Goal: Check status: Check status

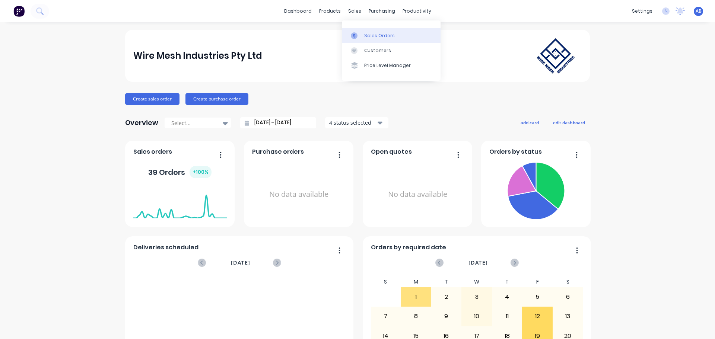
click at [371, 32] on div "Sales Orders" at bounding box center [379, 35] width 31 height 7
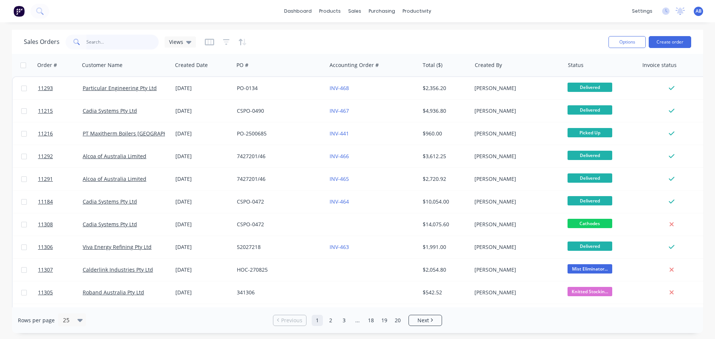
click at [116, 46] on input "text" at bounding box center [122, 42] width 73 height 15
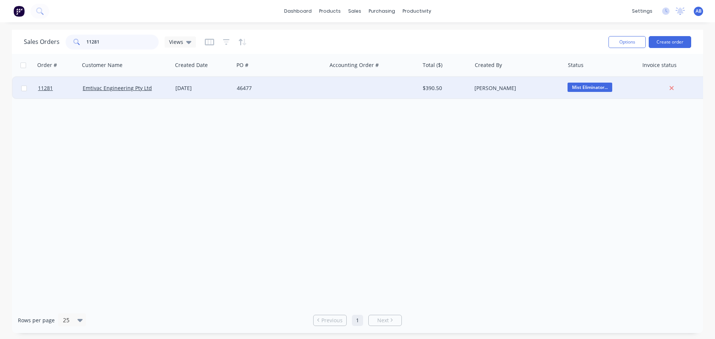
type input "11281"
click at [350, 89] on div at bounding box center [373, 88] width 93 height 22
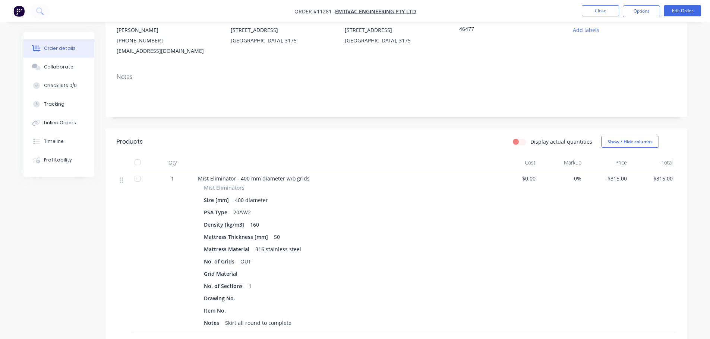
scroll to position [35, 0]
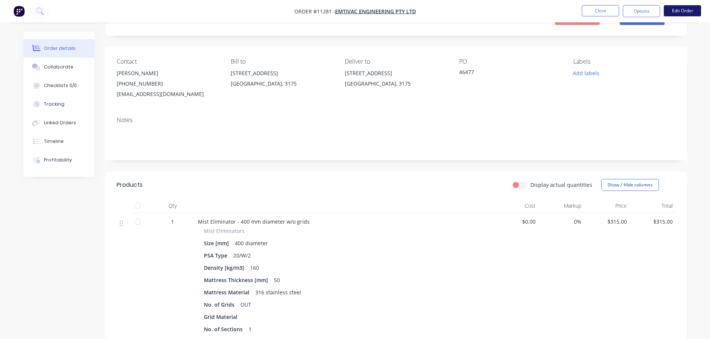
click at [687, 11] on button "Edit Order" at bounding box center [681, 10] width 37 height 11
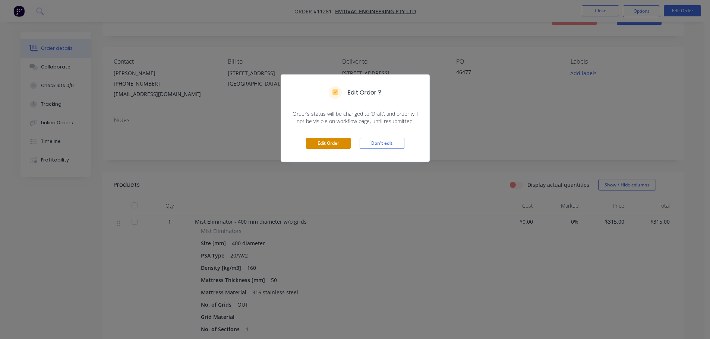
click at [338, 144] on button "Edit Order" at bounding box center [328, 143] width 45 height 11
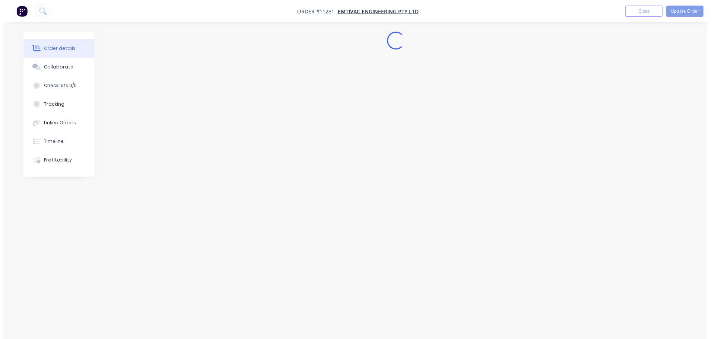
scroll to position [0, 0]
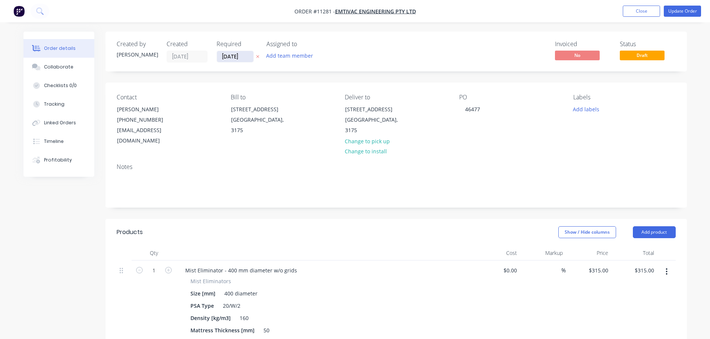
click at [223, 57] on input "[DATE]" at bounding box center [235, 56] width 37 height 11
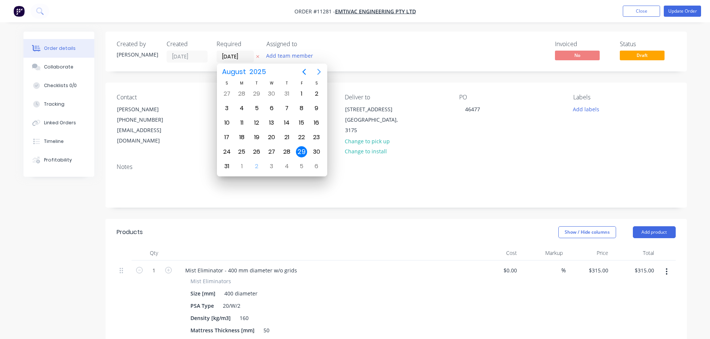
click at [318, 72] on icon "Next page" at bounding box center [318, 71] width 9 height 9
click at [259, 95] on div "2" at bounding box center [256, 93] width 11 height 11
type input "[DATE]"
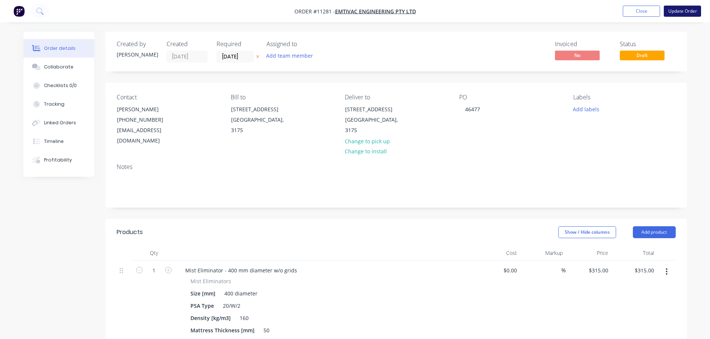
click at [677, 12] on button "Update Order" at bounding box center [681, 11] width 37 height 11
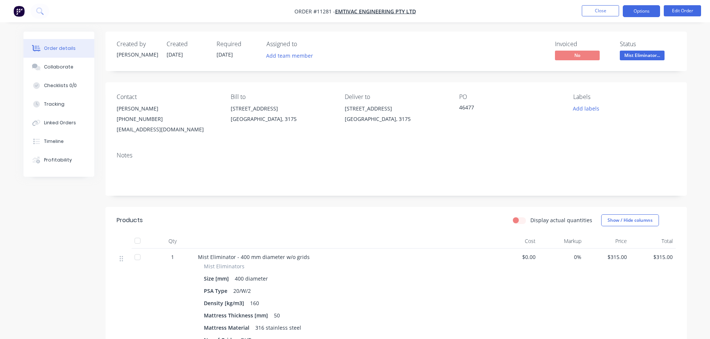
click at [637, 13] on button "Options" at bounding box center [640, 11] width 37 height 12
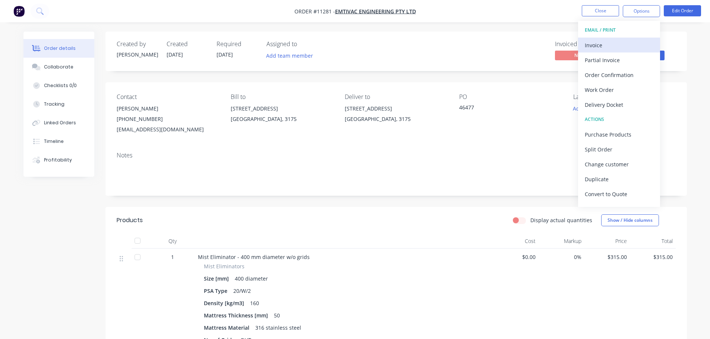
click at [608, 38] on button "Invoice" at bounding box center [619, 45] width 82 height 15
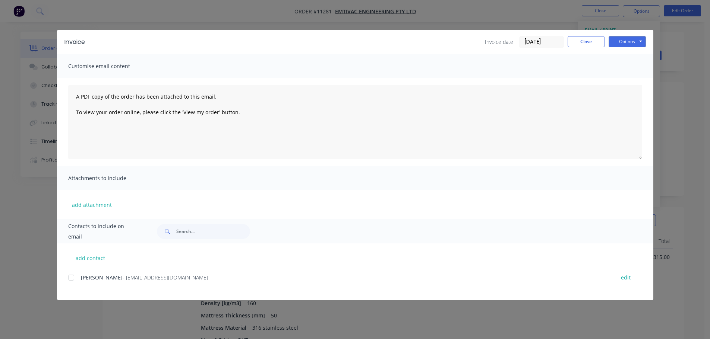
click at [70, 278] on div at bounding box center [71, 277] width 15 height 15
click at [636, 41] on button "Options" at bounding box center [626, 41] width 37 height 11
click at [631, 79] on button "Email" at bounding box center [632, 79] width 48 height 12
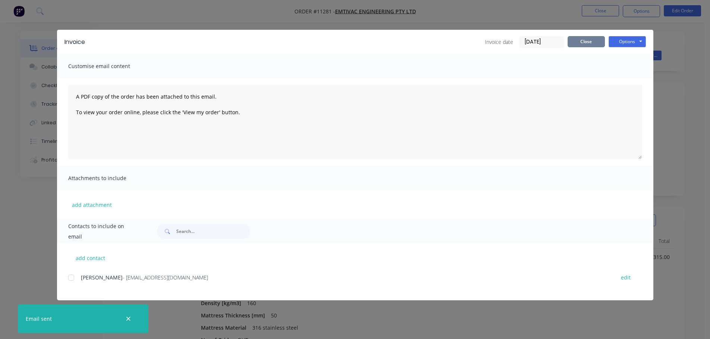
click at [591, 42] on button "Close" at bounding box center [585, 41] width 37 height 11
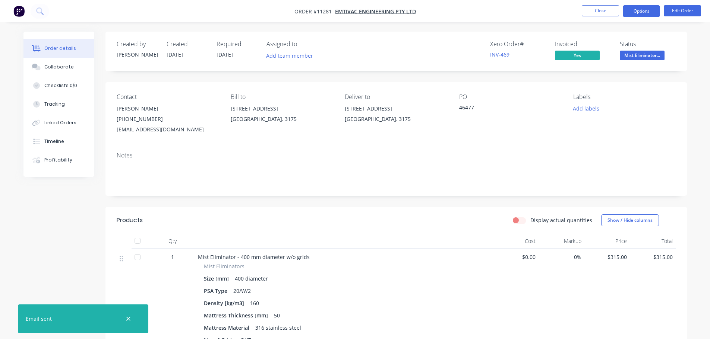
click at [637, 12] on button "Options" at bounding box center [640, 11] width 37 height 12
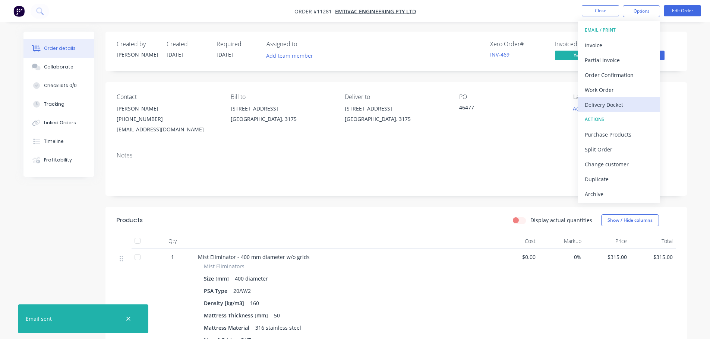
click at [603, 104] on div "Delivery Docket" at bounding box center [618, 104] width 69 height 11
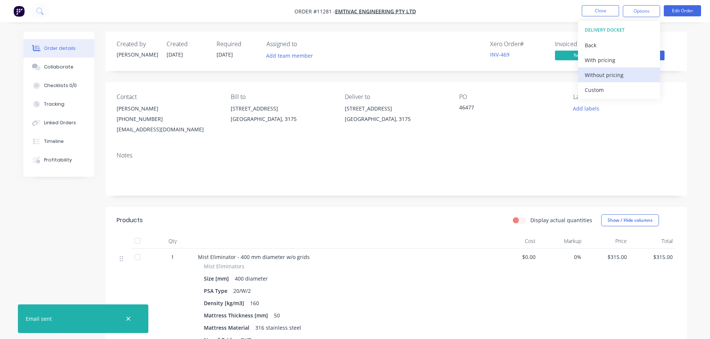
click at [602, 75] on div "Without pricing" at bounding box center [618, 75] width 69 height 11
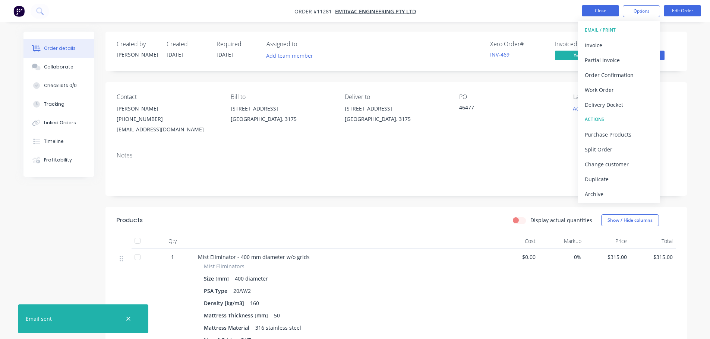
click at [605, 8] on button "Close" at bounding box center [599, 10] width 37 height 11
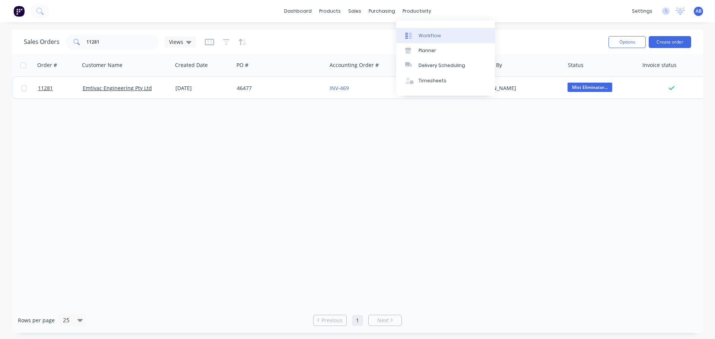
click at [421, 29] on link "Workflow" at bounding box center [445, 35] width 99 height 15
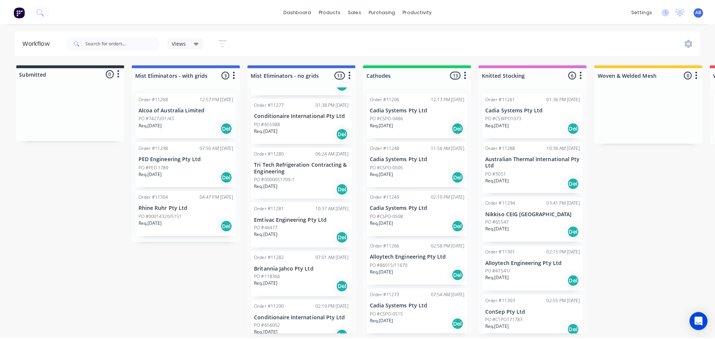
scroll to position [335, 0]
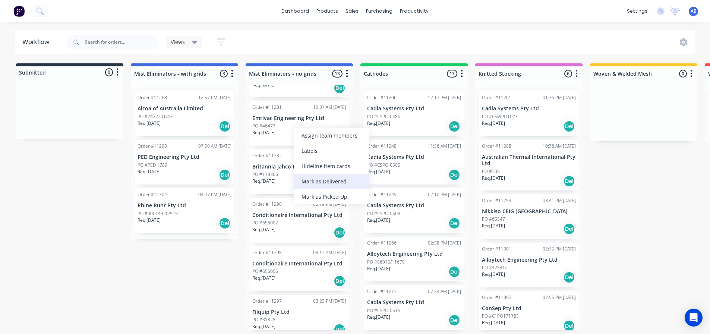
click at [314, 179] on div "Mark as Delivered" at bounding box center [331, 181] width 75 height 15
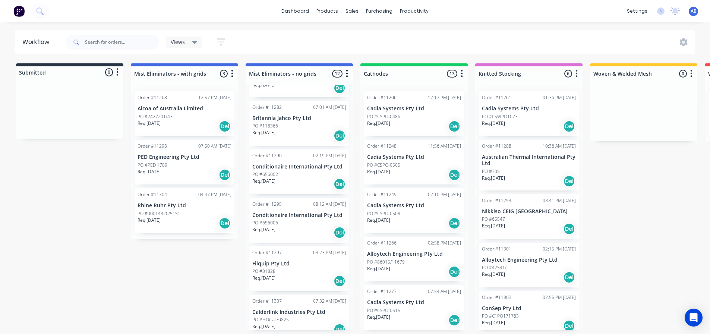
click at [20, 8] on img at bounding box center [18, 11] width 11 height 11
